Goal: Check status: Check status

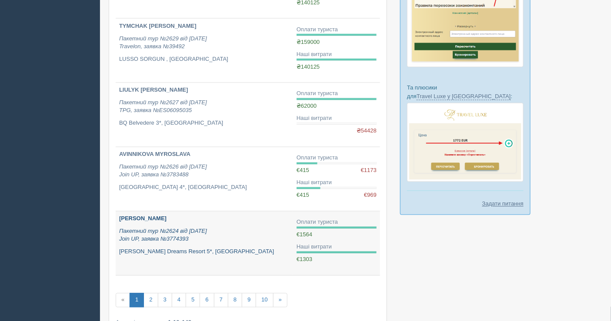
scroll to position [483, 0]
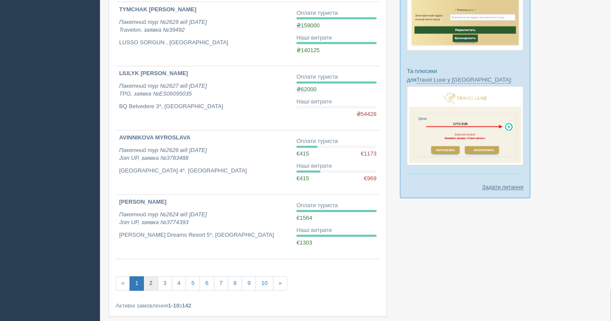
click at [147, 285] on link "2" at bounding box center [150, 284] width 14 height 14
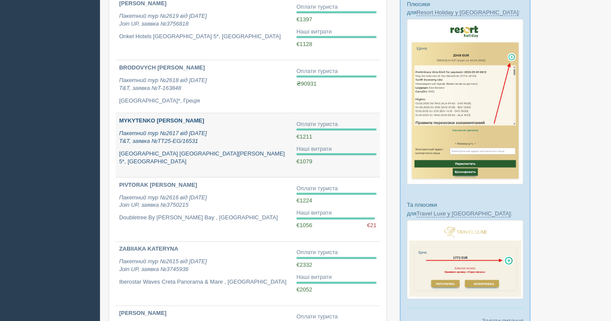
scroll to position [338, 0]
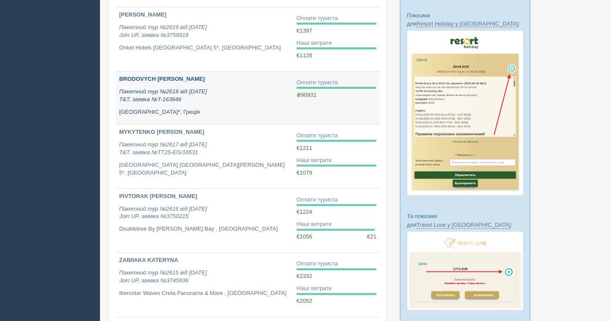
click at [216, 96] on p "Пакетний тур №2618 від 15.07.2025 T&T, заявка №T-163848" at bounding box center [204, 96] width 170 height 16
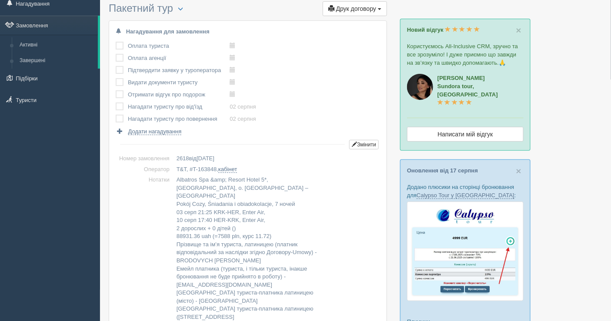
scroll to position [20, 0]
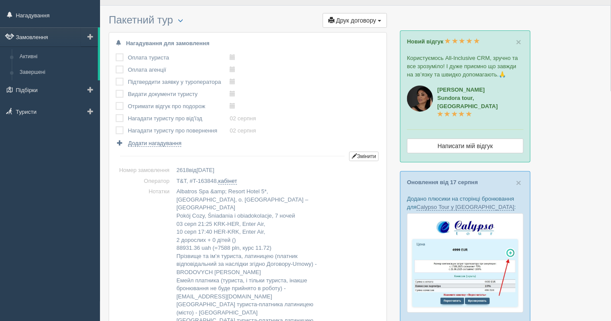
click at [40, 35] on link "Замовлення" at bounding box center [49, 36] width 98 height 19
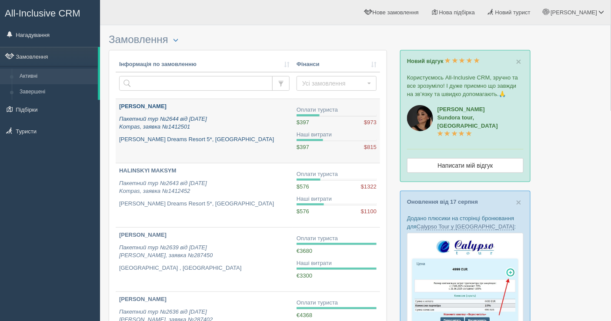
click at [283, 132] on div "HAVRYLIUK YANA Пакетний тур №2644 від 13.08.2025 Kompas, заявка №1412501 Jaz Sh…" at bounding box center [204, 123] width 170 height 41
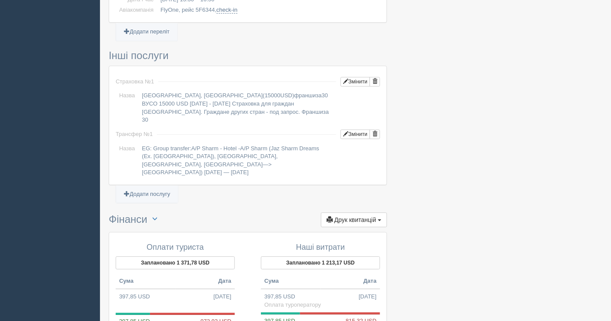
scroll to position [879, 0]
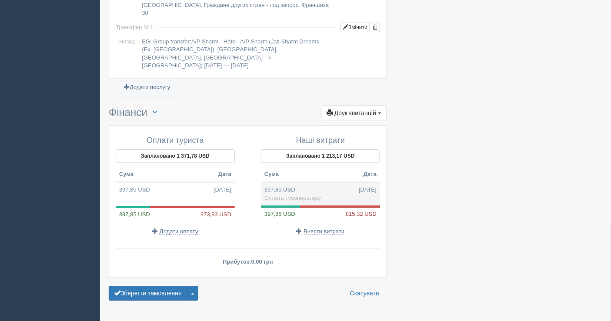
click at [310, 182] on td "397,85 USD 13.08.2025 Оплата туроператору" at bounding box center [320, 193] width 119 height 23
type input "16992.17"
type input "42.71"
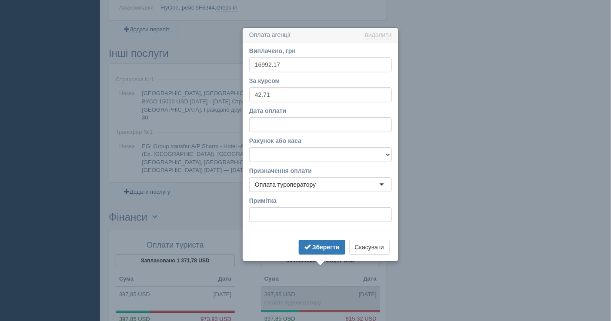
scroll to position [802, 0]
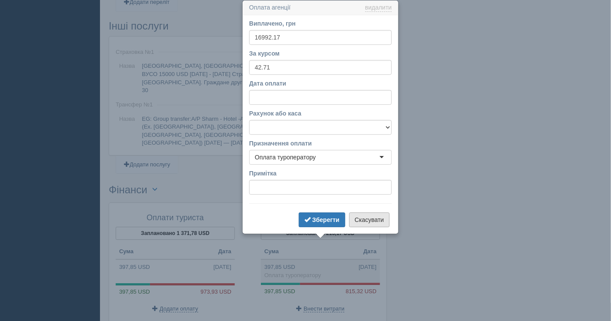
click at [371, 222] on button "Скасувати" at bounding box center [369, 220] width 40 height 15
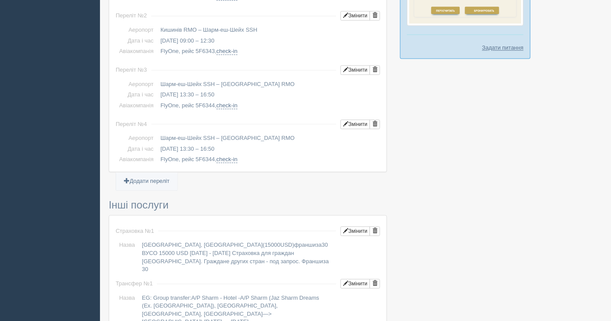
scroll to position [512, 0]
